Goal: Information Seeking & Learning: Learn about a topic

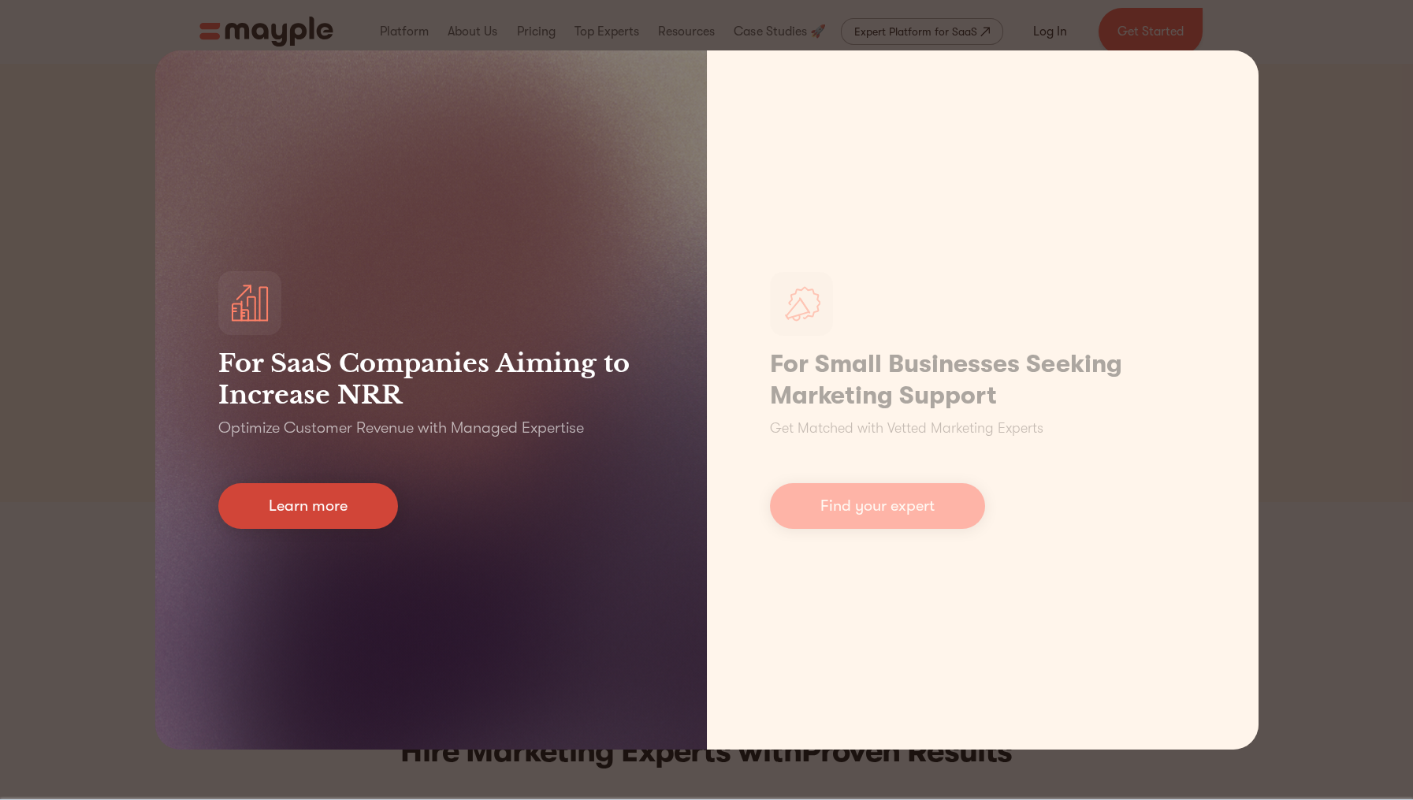
click at [350, 513] on link "Learn more" at bounding box center [308, 506] width 180 height 46
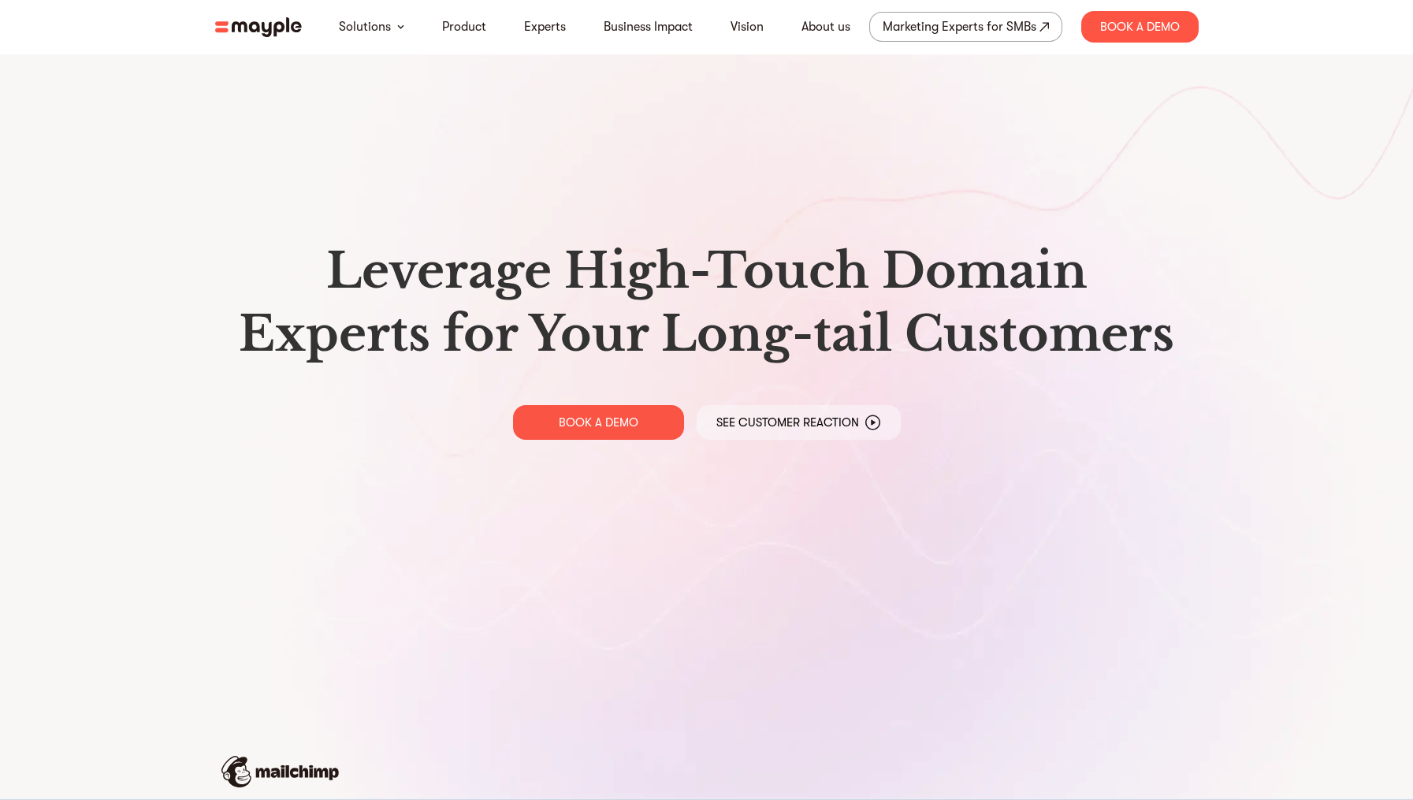
click at [273, 25] on img at bounding box center [258, 27] width 87 height 20
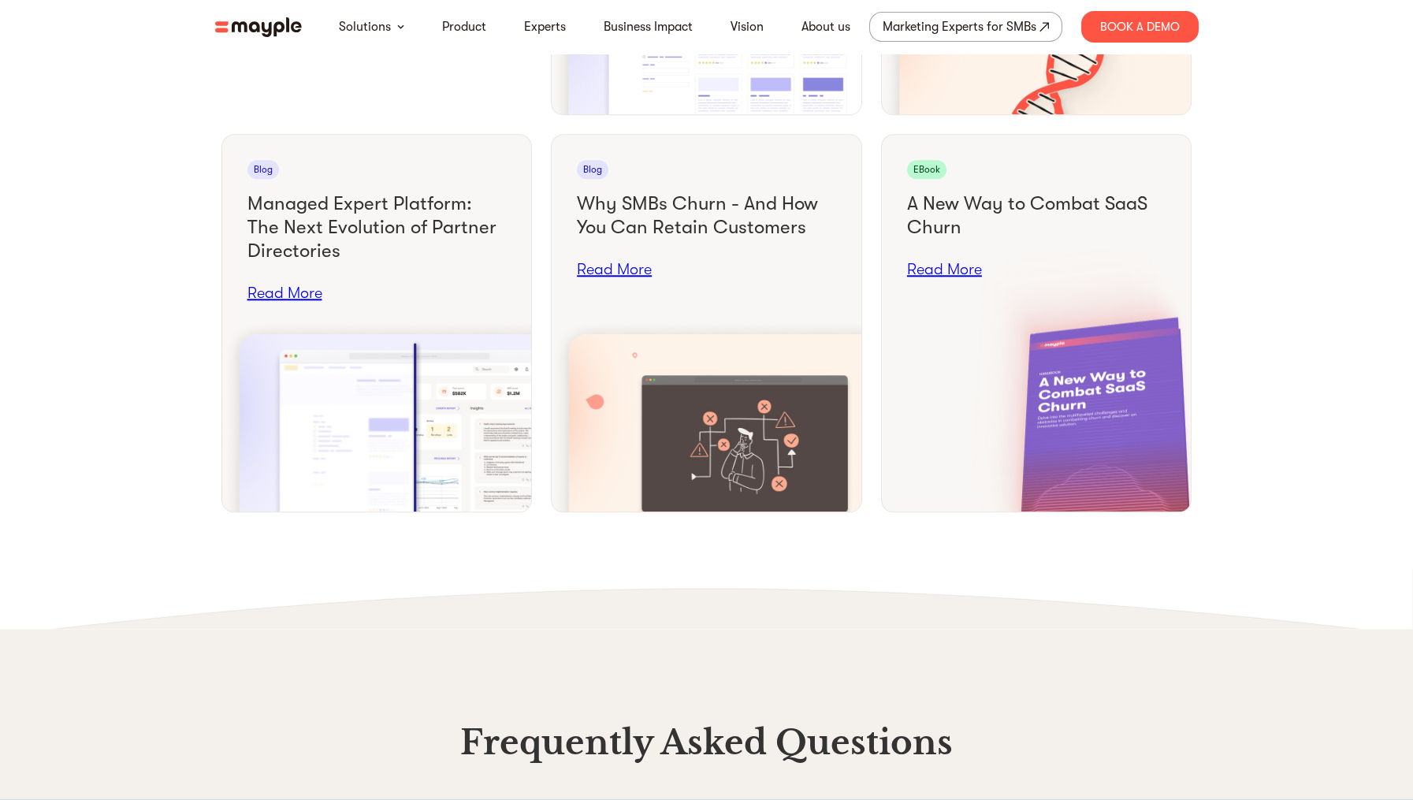
scroll to position [6444, 0]
